Goal: Check status: Check status

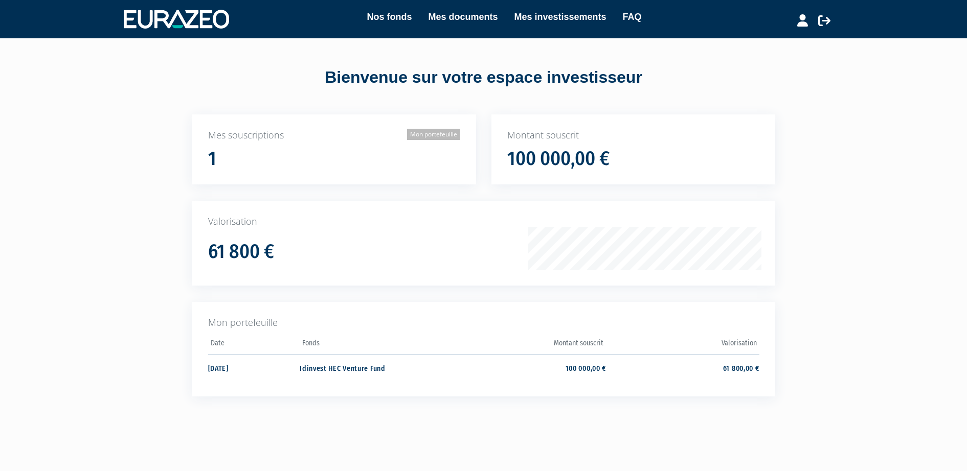
click at [429, 132] on link "Mon portefeuille" at bounding box center [433, 134] width 53 height 11
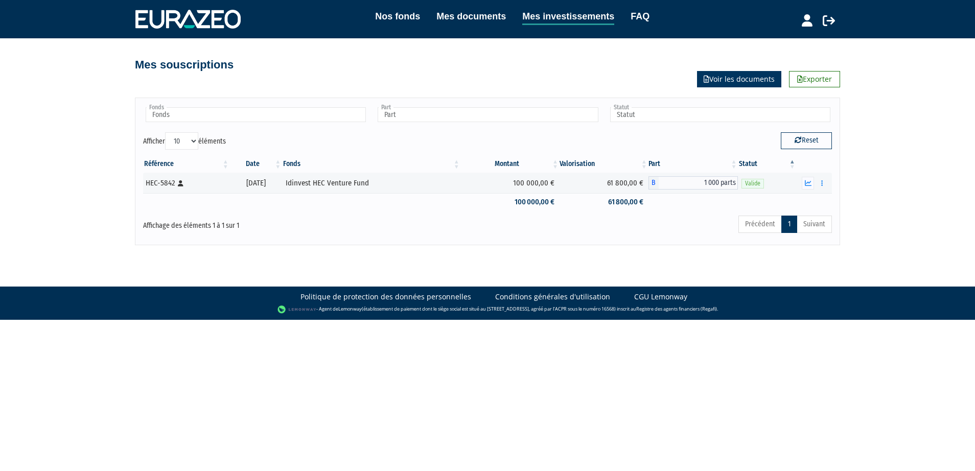
click at [746, 80] on link "Voir les documents" at bounding box center [739, 79] width 84 height 16
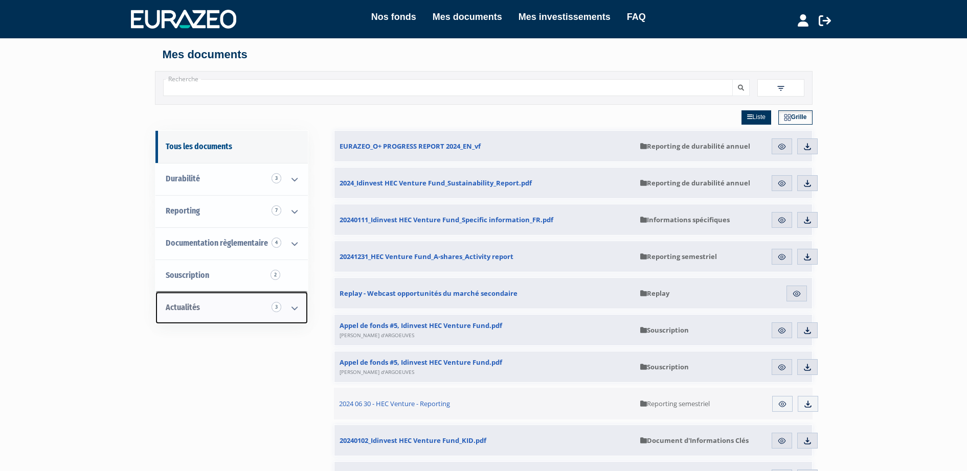
click at [191, 306] on span "Actualités 3" at bounding box center [183, 308] width 34 height 10
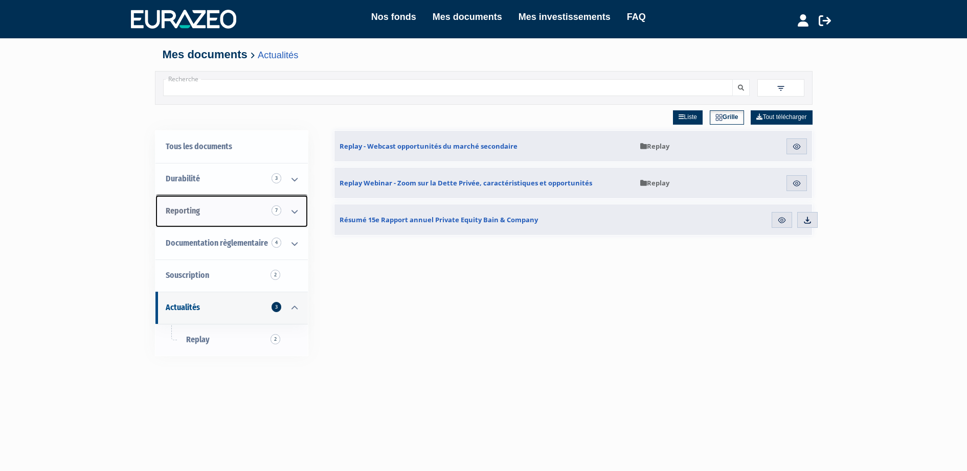
click at [193, 212] on span "Reporting 7" at bounding box center [183, 211] width 34 height 10
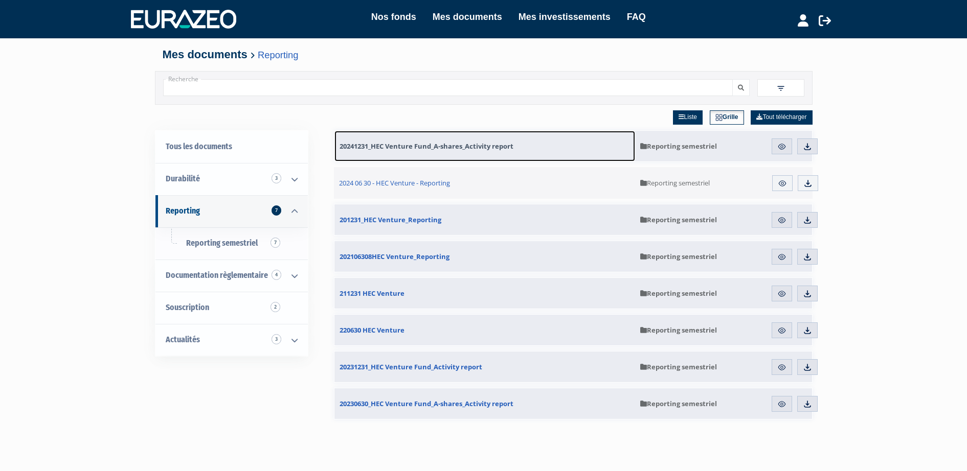
click at [465, 147] on span "20241231_HEC Venture Fund_A-shares_Activity report" at bounding box center [426, 146] width 174 height 9
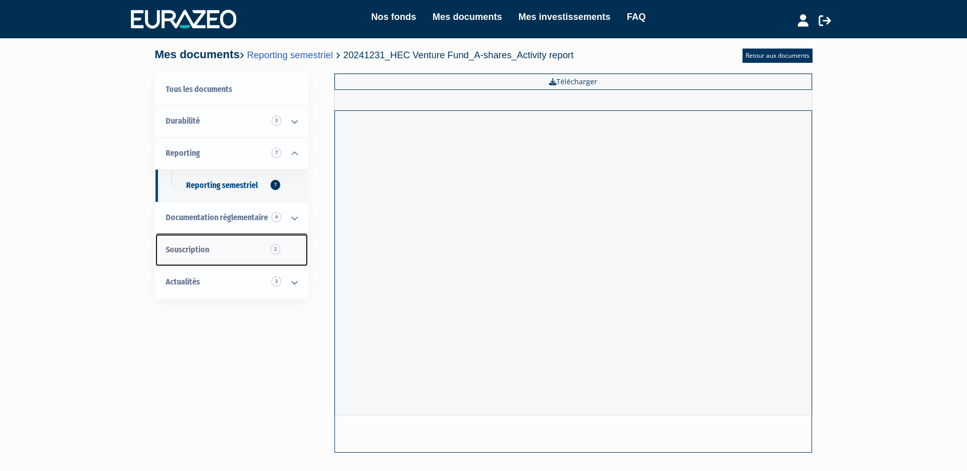
click at [255, 248] on link "Souscription 2" at bounding box center [231, 250] width 152 height 32
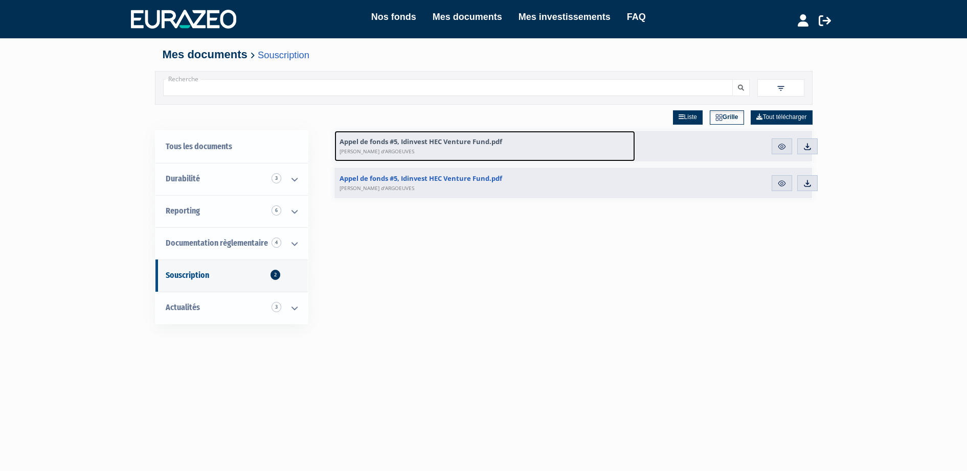
click at [451, 143] on span "Appel de fonds #5, Idinvest HEC Venture Fund.pdf [PERSON_NAME] d'ARGOEUVES" at bounding box center [420, 146] width 163 height 18
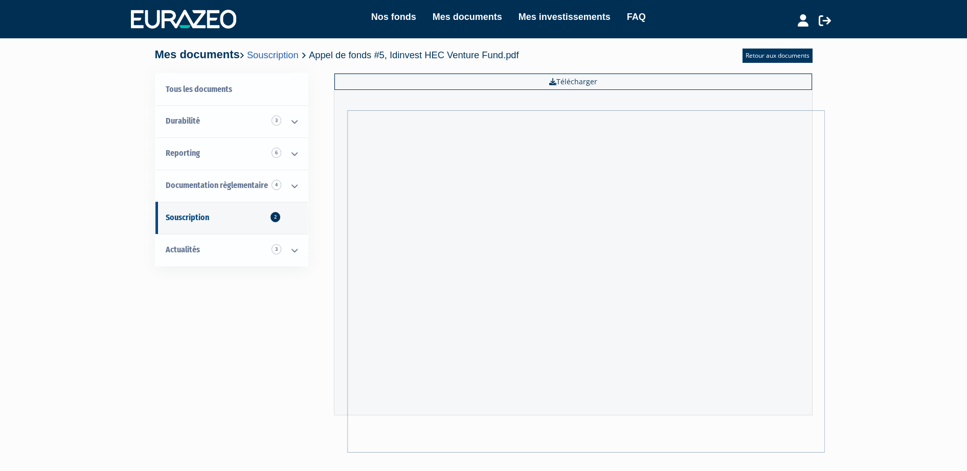
click at [294, 382] on div "Tous les documents Durabilité 3 Informations spécifiques 1 Reporting de durabil…" at bounding box center [484, 264] width 642 height 382
click at [278, 216] on span "2" at bounding box center [275, 217] width 10 height 10
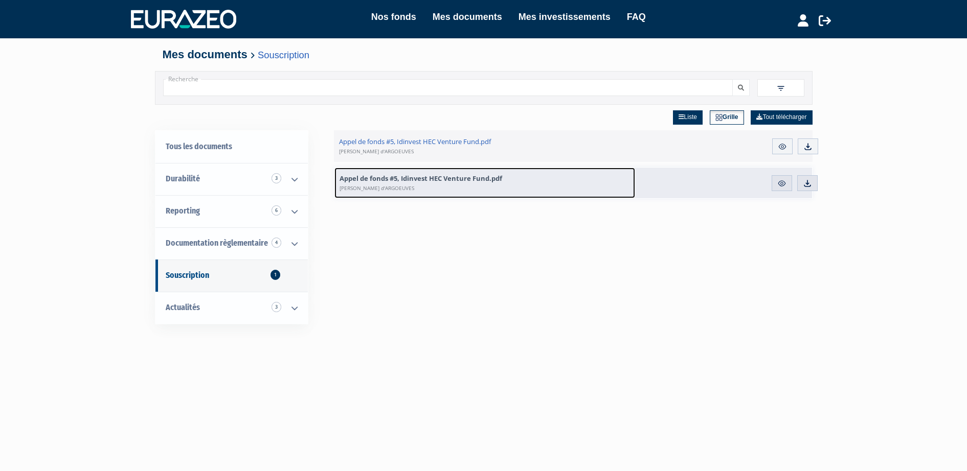
click at [417, 180] on span "Appel de fonds #5, Idinvest HEC Venture Fund.pdf [PERSON_NAME] d'ARGOEUVES" at bounding box center [420, 183] width 163 height 18
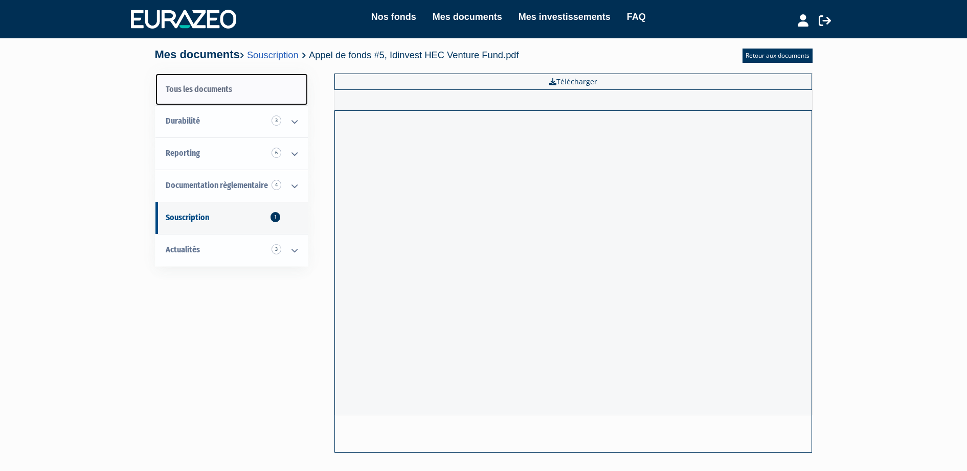
click at [220, 86] on link "Tous les documents" at bounding box center [231, 90] width 152 height 32
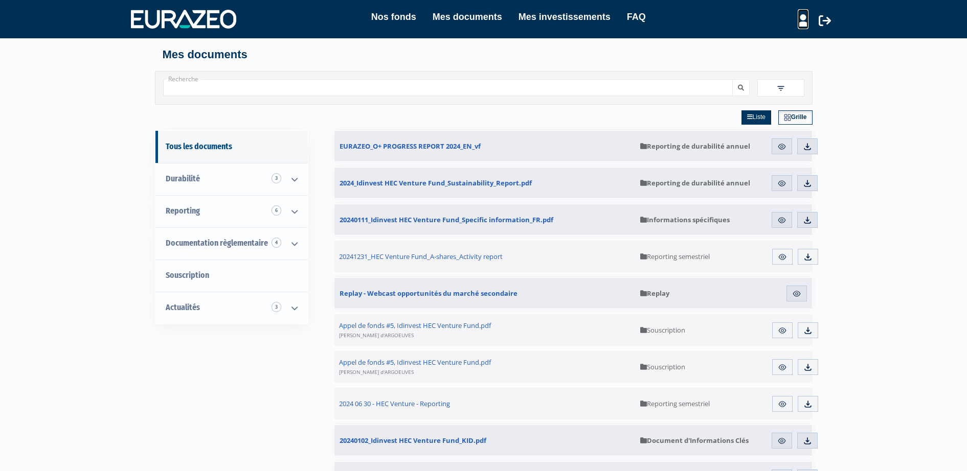
click at [798, 22] on icon at bounding box center [802, 20] width 11 height 12
click at [567, 16] on link "Mes investissements" at bounding box center [564, 17] width 92 height 14
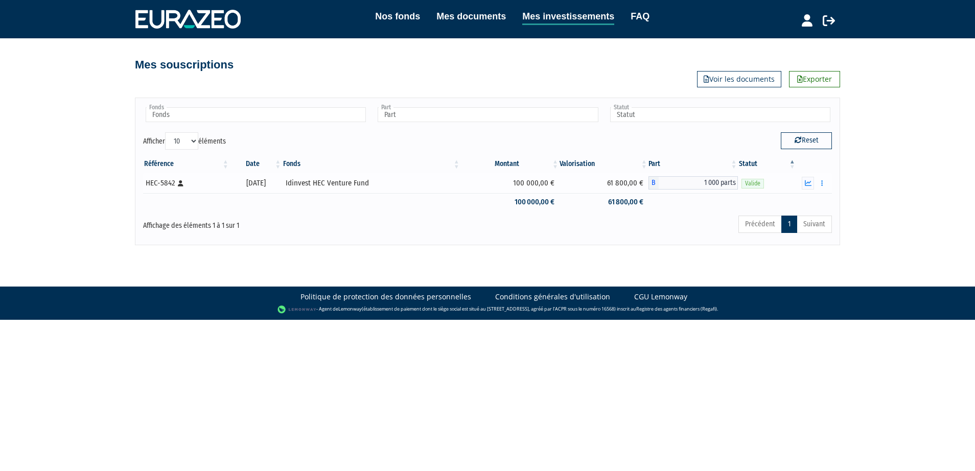
click at [180, 184] on icon at bounding box center [181, 183] width 6 height 6
click at [322, 180] on div "Idinvest HEC Venture Fund" at bounding box center [371, 183] width 171 height 11
click at [319, 180] on div "Idinvest HEC Venture Fund" at bounding box center [371, 183] width 171 height 11
click at [347, 186] on div "Idinvest HEC Venture Fund" at bounding box center [371, 183] width 171 height 11
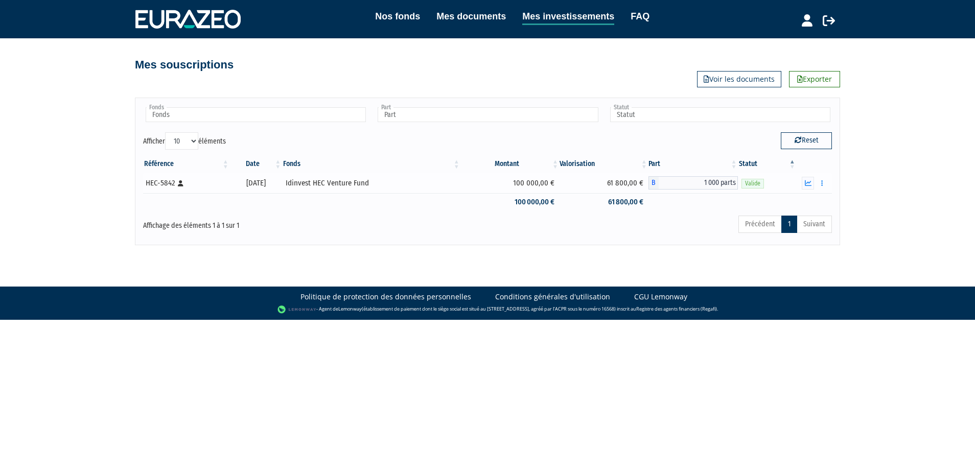
click at [553, 189] on td "100 000,00 €" at bounding box center [510, 183] width 99 height 20
click at [820, 185] on button "button" at bounding box center [822, 183] width 12 height 13
click at [792, 203] on link "Appels de fonds" at bounding box center [794, 201] width 64 height 17
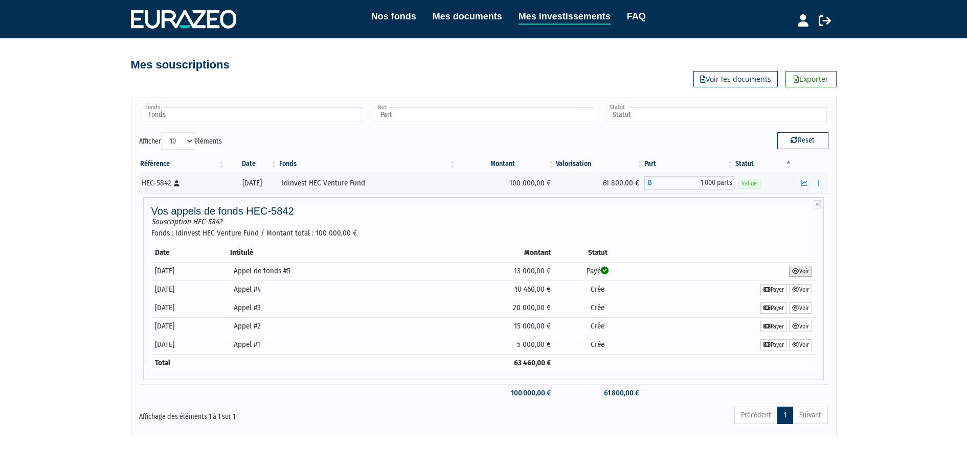
click at [797, 272] on link "Voir" at bounding box center [800, 271] width 23 height 11
click at [769, 291] on link "Appel de fonds en attente de règlement Payer" at bounding box center [773, 289] width 27 height 11
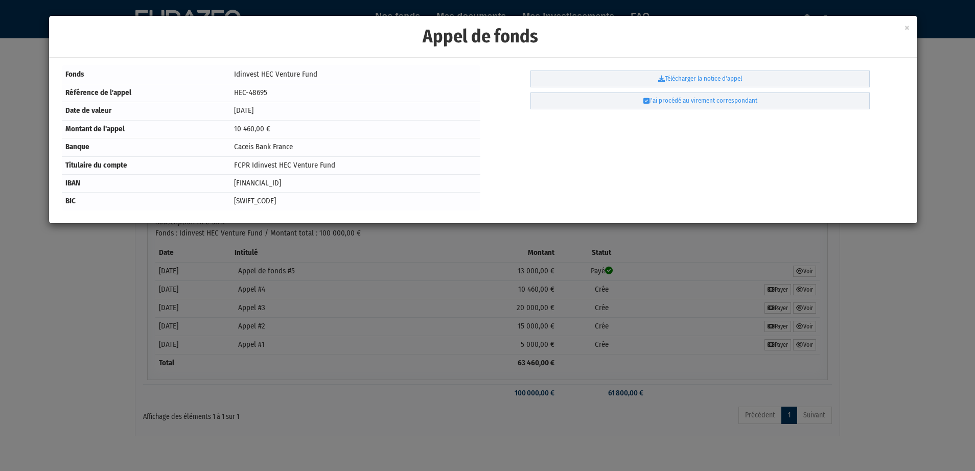
click at [905, 27] on h1 "Appel de fonds" at bounding box center [484, 37] width 854 height 26
click at [851, 359] on div "× Appel de fonds Fonds Idinvest HEC Venture Fund Référence de l'appel HEC-48695…" at bounding box center [487, 235] width 975 height 471
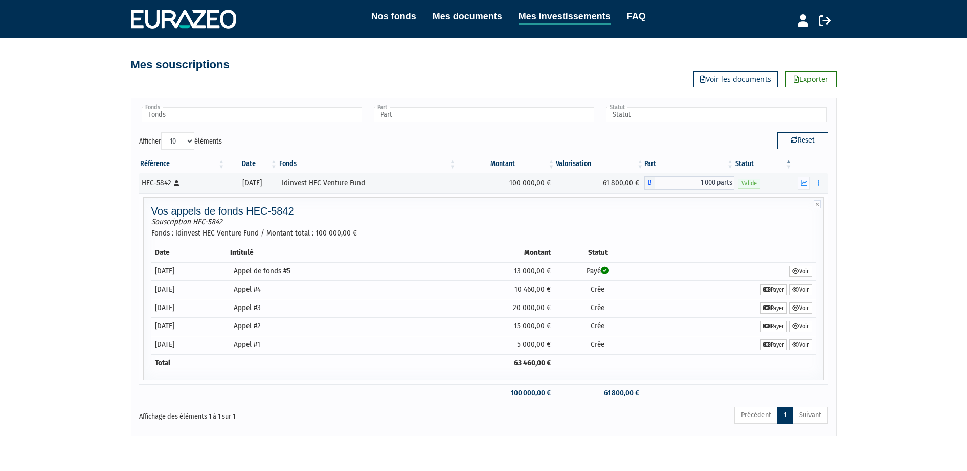
click at [597, 270] on td "Payé" at bounding box center [597, 271] width 87 height 18
click at [603, 270] on td "Payé" at bounding box center [597, 271] width 87 height 18
click at [802, 183] on icon "button" at bounding box center [804, 183] width 7 height 7
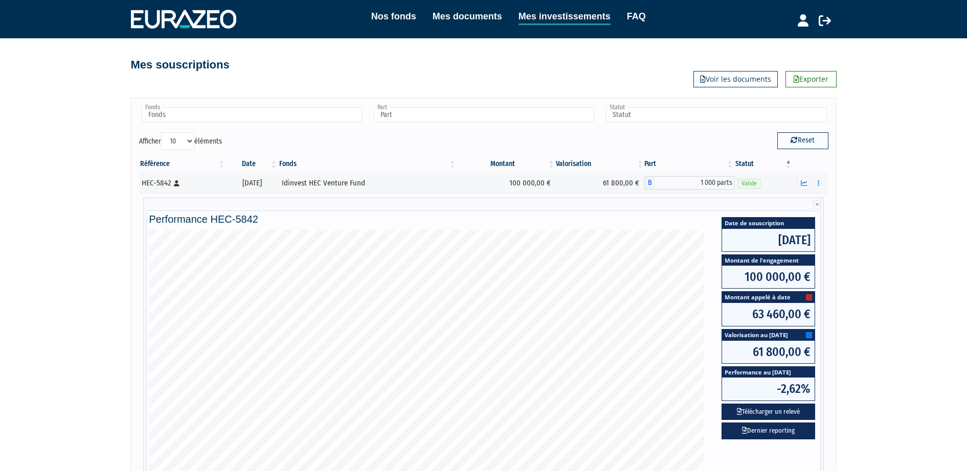
scroll to position [52, 0]
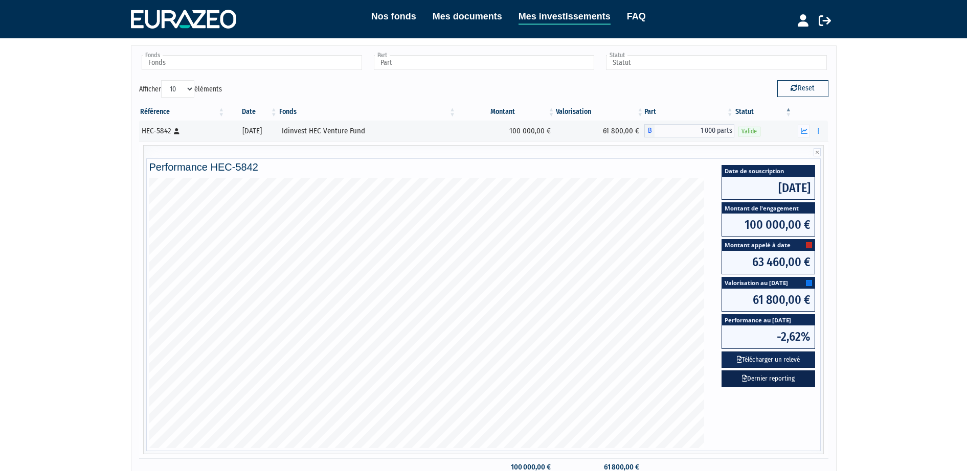
click at [772, 379] on link "Dernier reporting" at bounding box center [768, 379] width 94 height 17
